Goal: Task Accomplishment & Management: Use online tool/utility

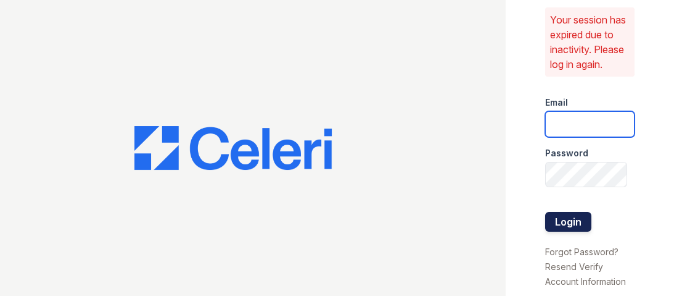
type input "[EMAIL_ADDRESS][DOMAIN_NAME]"
click at [570, 227] on button "Login" at bounding box center [568, 222] width 46 height 20
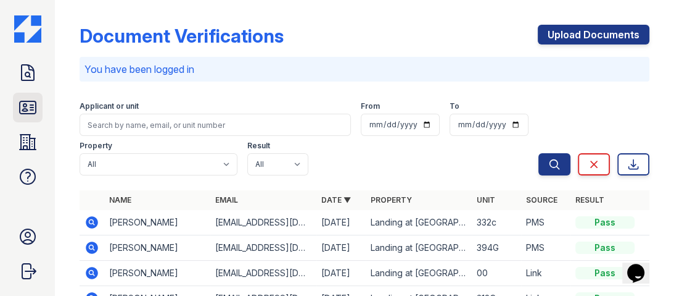
click at [20, 110] on icon at bounding box center [28, 107] width 20 height 20
